Goal: Check status: Check status

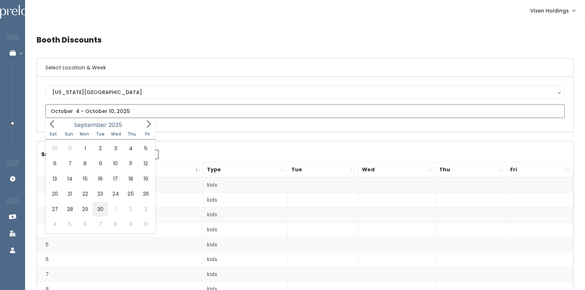
type input "[DATE] to [DATE]"
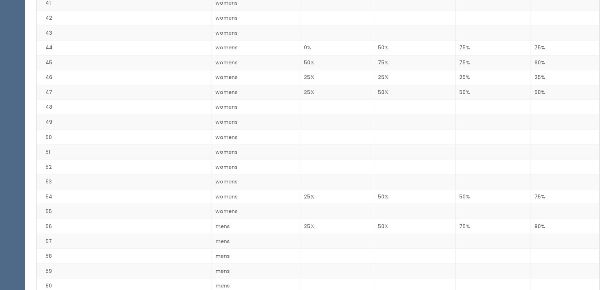
scroll to position [776, 0]
click at [297, 42] on td "womens" at bounding box center [256, 49] width 88 height 15
click at [302, 33] on td at bounding box center [337, 34] width 74 height 15
click at [273, 17] on td "womens" at bounding box center [256, 19] width 88 height 15
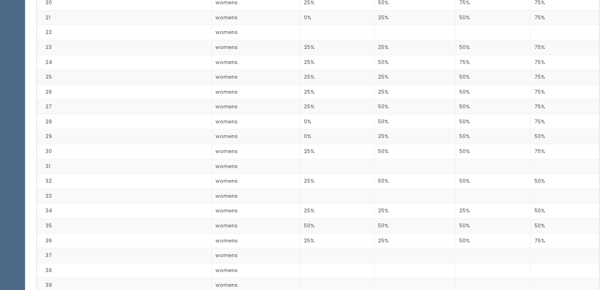
scroll to position [456, 0]
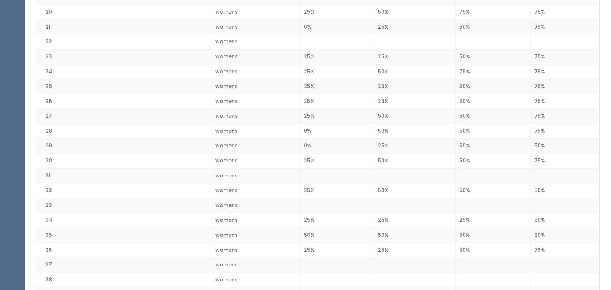
click at [315, 38] on td at bounding box center [337, 41] width 74 height 15
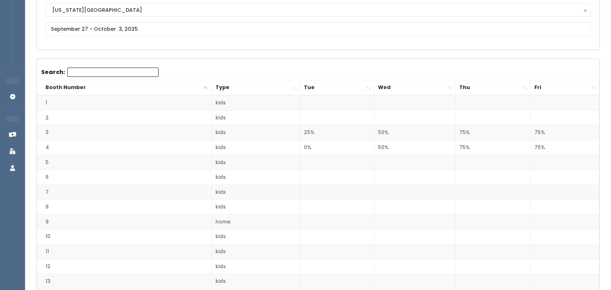
scroll to position [0, 0]
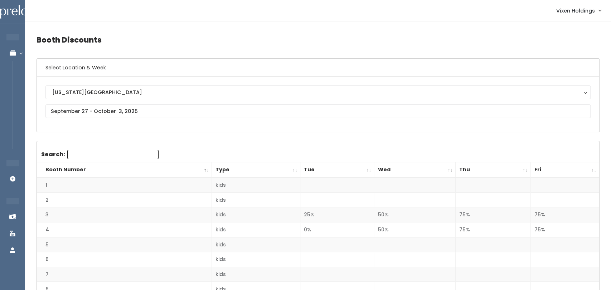
click at [335, 162] on th "Tue" at bounding box center [337, 169] width 74 height 15
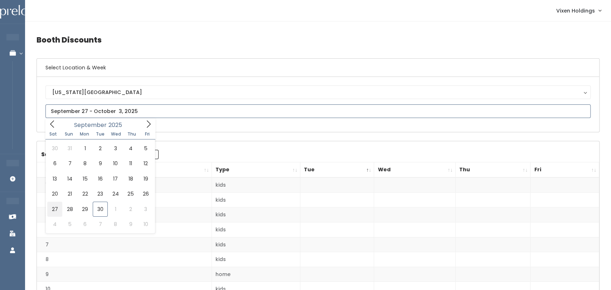
type input "[DATE] to [DATE]"
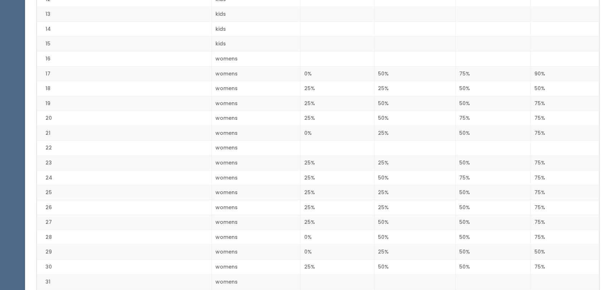
scroll to position [351, 0]
click at [378, 161] on td "25%" at bounding box center [414, 161] width 81 height 15
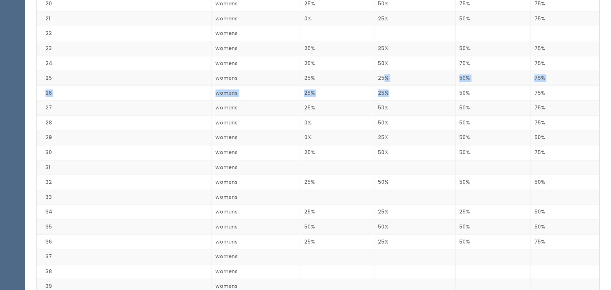
scroll to position [461, 0]
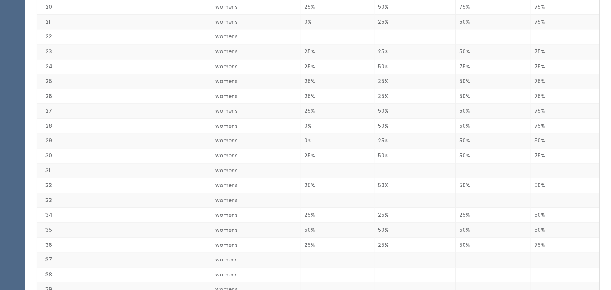
click at [162, 108] on td "27" at bounding box center [124, 111] width 175 height 15
